Goal: Transaction & Acquisition: Purchase product/service

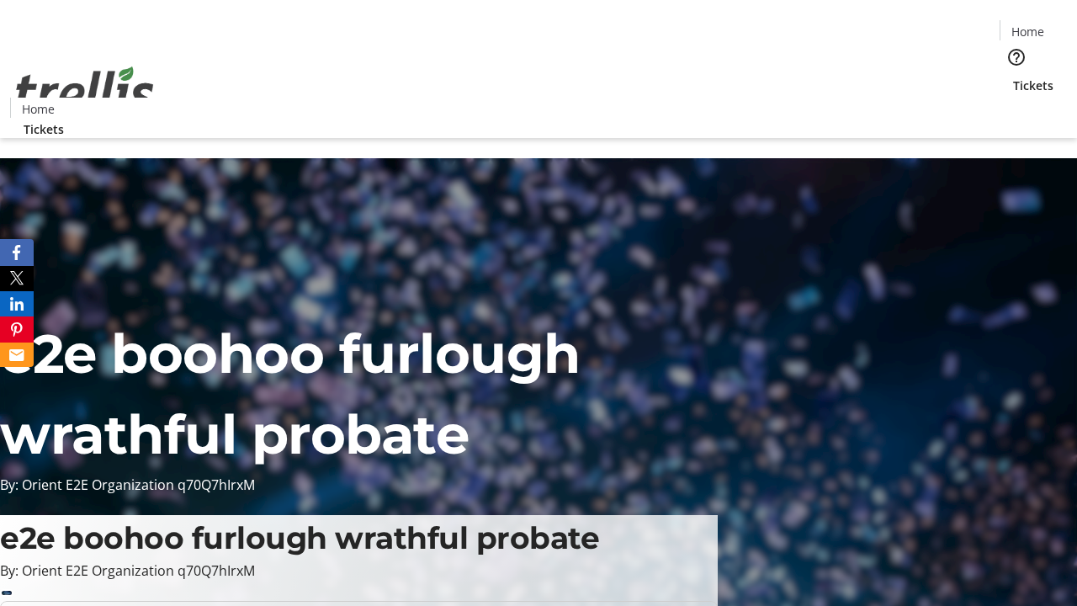
click at [1029, 25] on span "Sign Up" at bounding box center [1035, 23] width 49 height 20
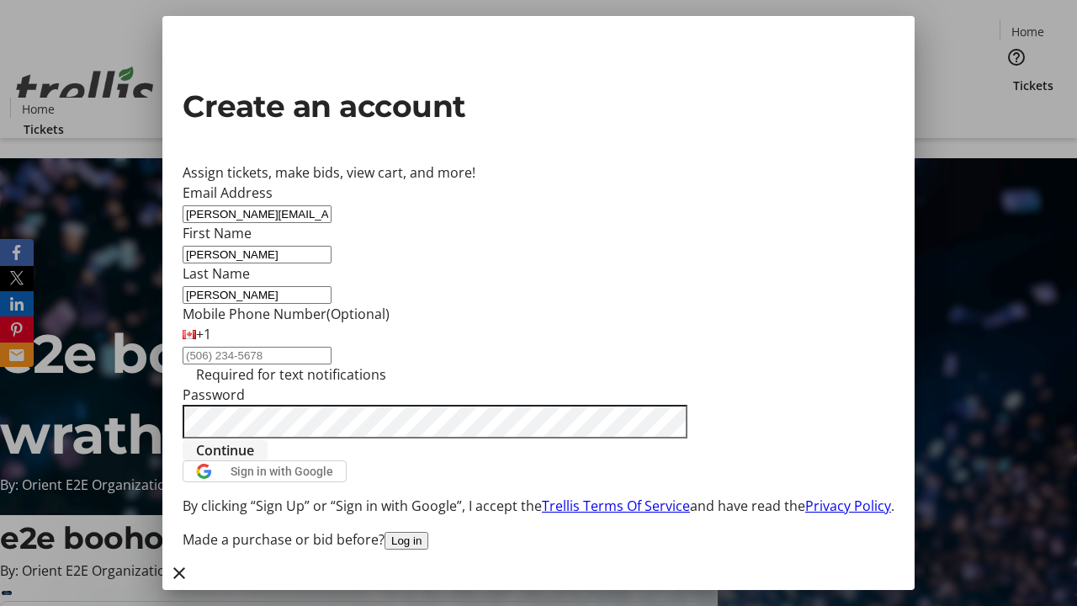
click at [254, 460] on span "Continue" at bounding box center [225, 450] width 58 height 20
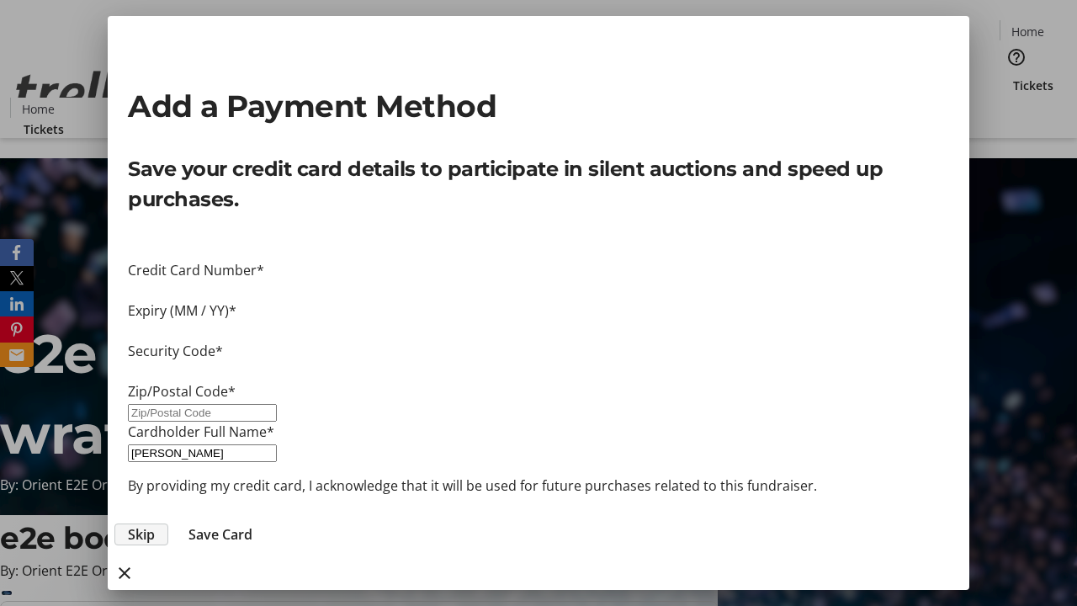
click at [155, 524] on span "Skip" at bounding box center [141, 534] width 27 height 20
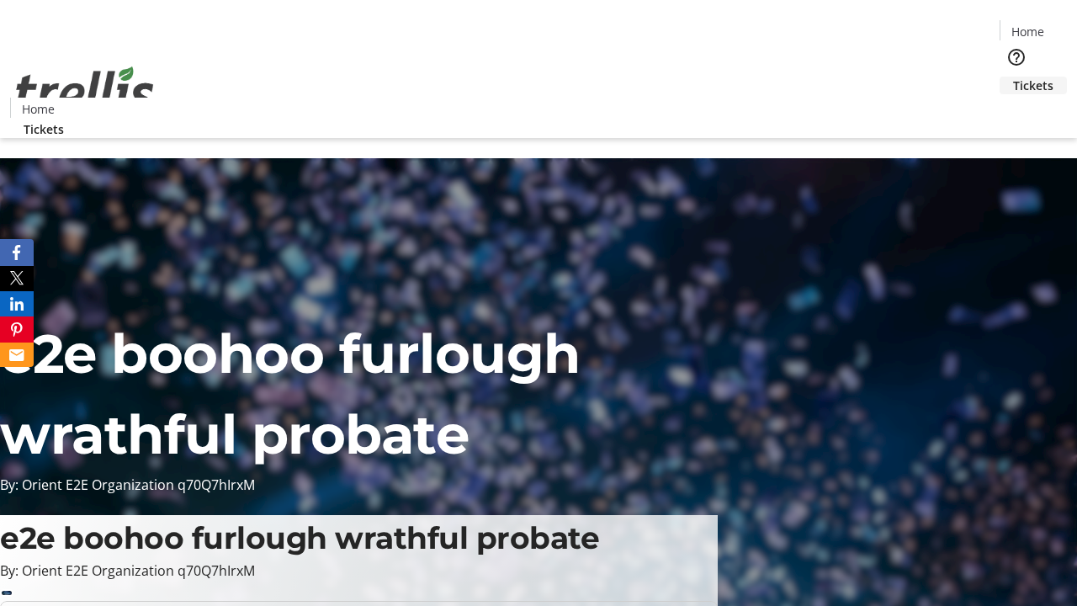
click at [1013, 77] on span "Tickets" at bounding box center [1033, 86] width 40 height 18
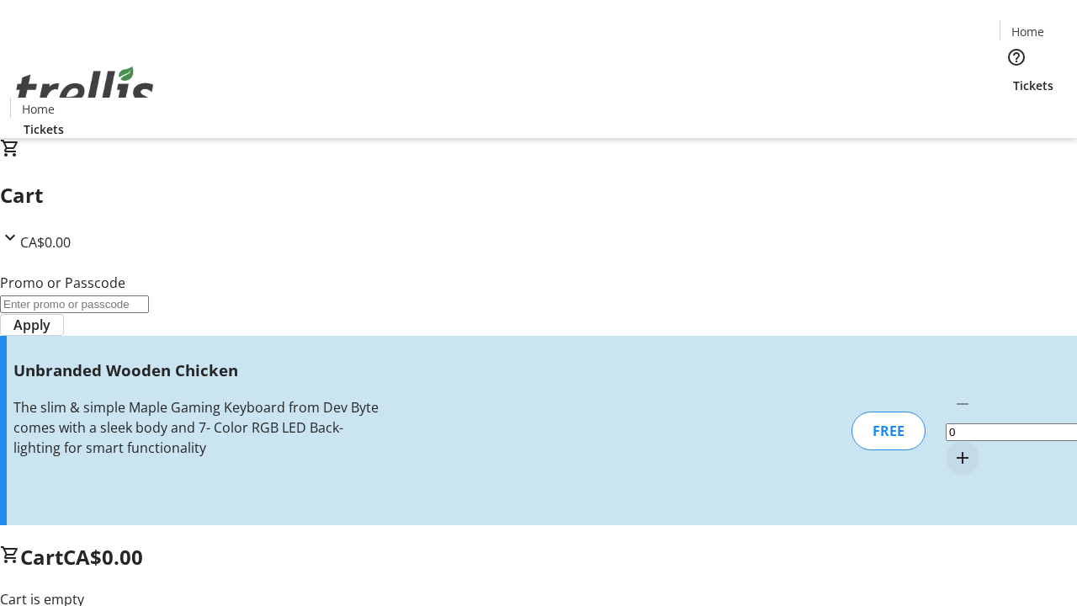
click at [953, 448] on mat-icon "Increment by one" at bounding box center [963, 458] width 20 height 20
type input "1"
